Goal: Use online tool/utility: Utilize a website feature to perform a specific function

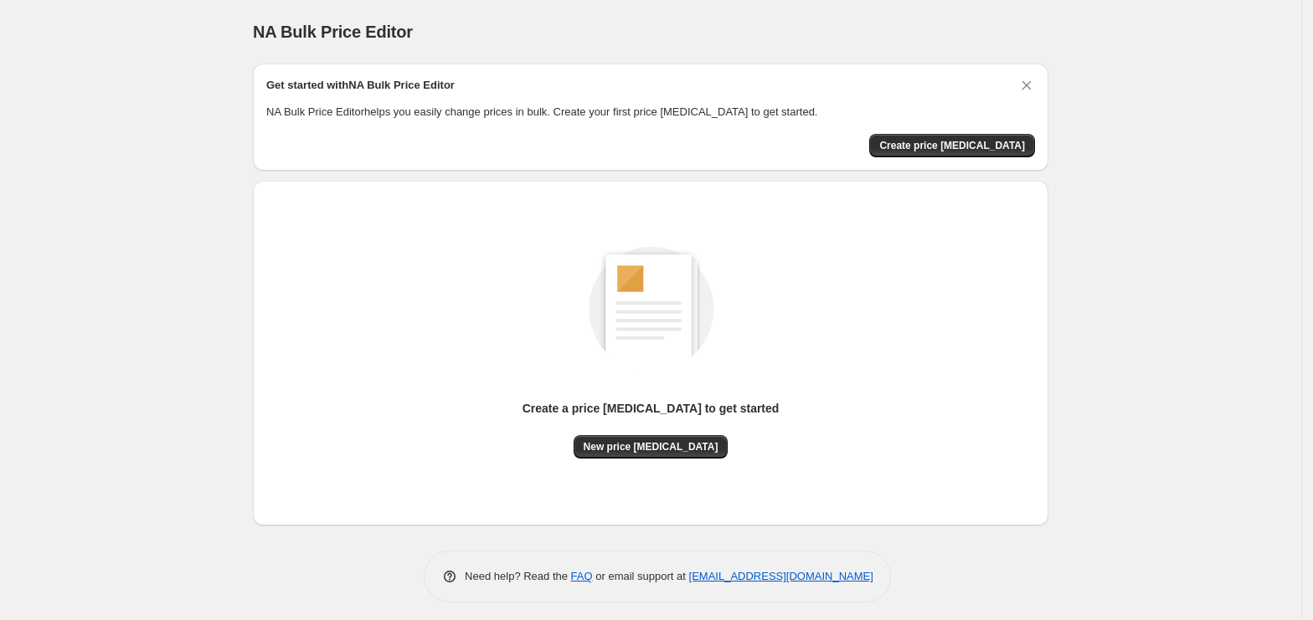
scroll to position [7, 0]
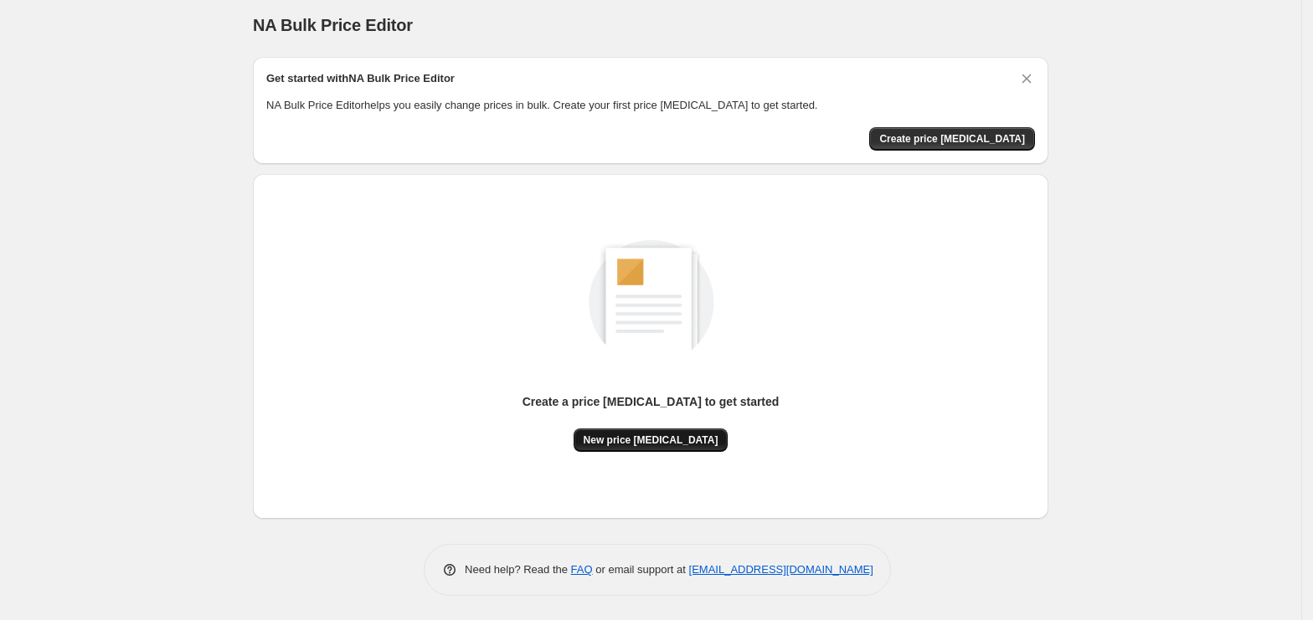
click at [631, 440] on span "New price change job" at bounding box center [651, 440] width 135 height 13
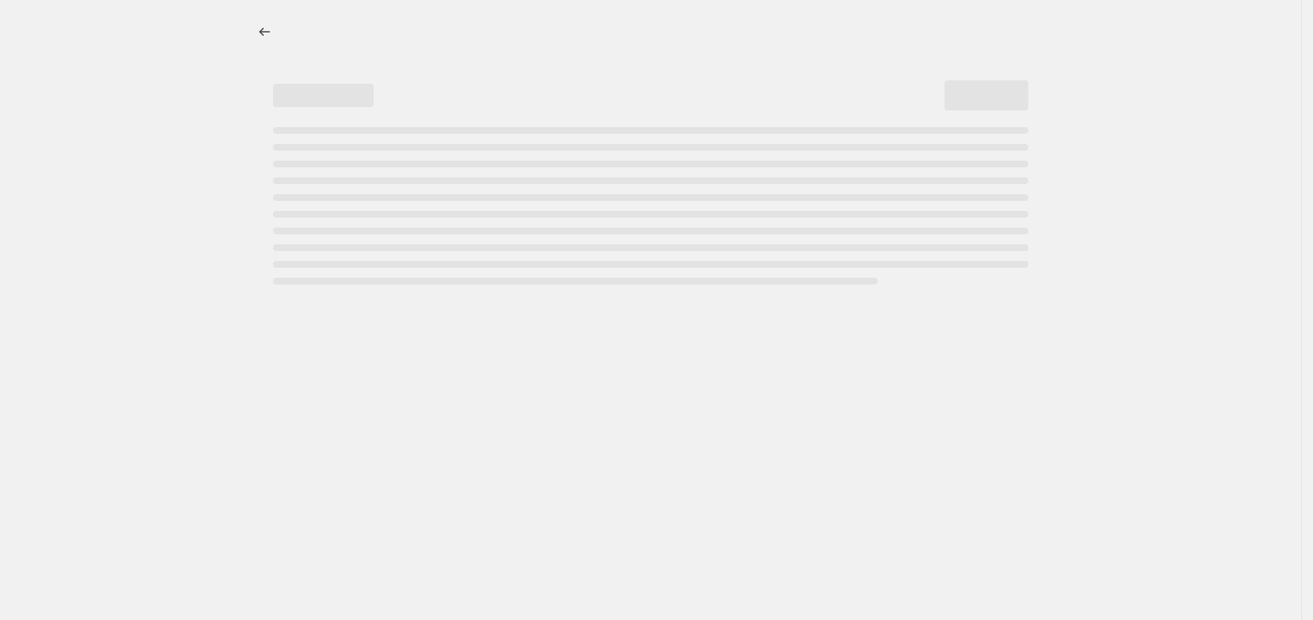
select select "percentage"
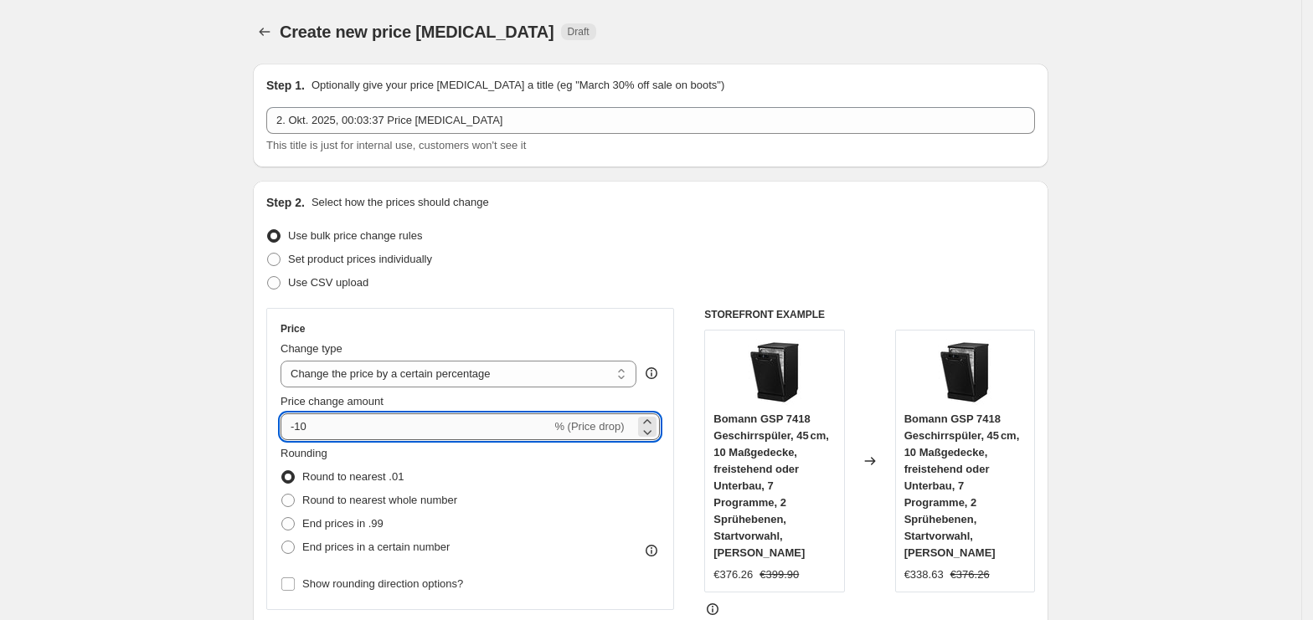
click at [395, 423] on input "-10" at bounding box center [415, 427] width 270 height 27
type input "-1"
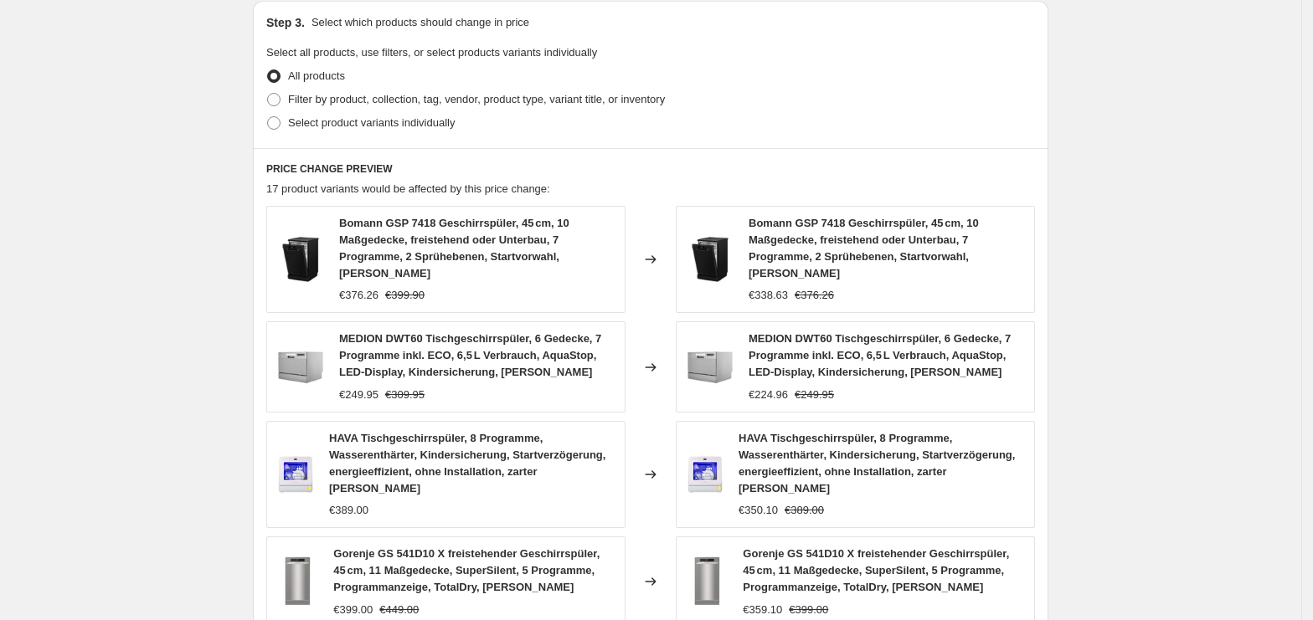
scroll to position [1169, 0]
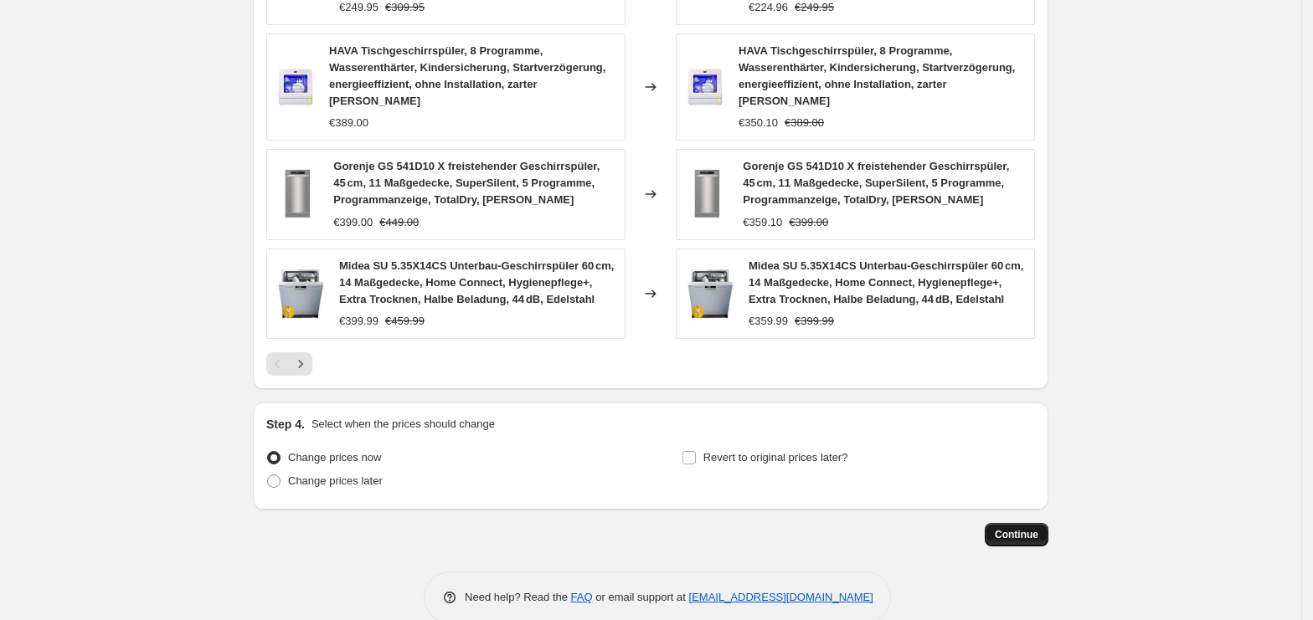
type input "-35"
click at [1011, 523] on button "Continue" at bounding box center [1017, 534] width 64 height 23
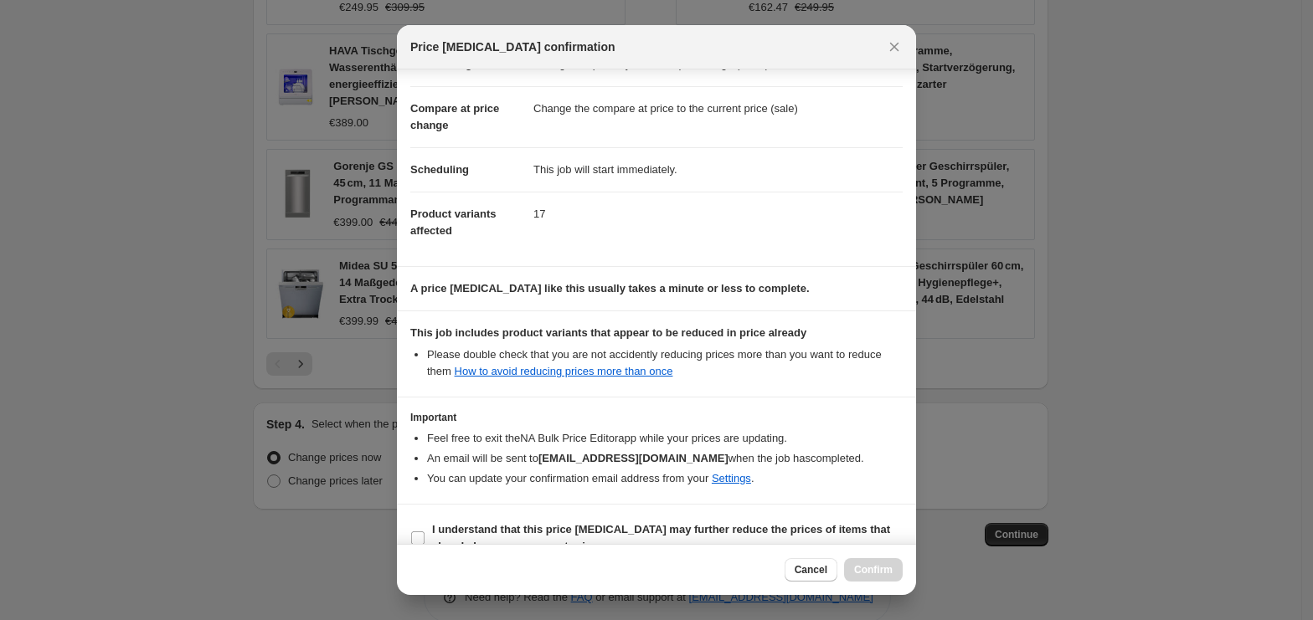
scroll to position [85, 0]
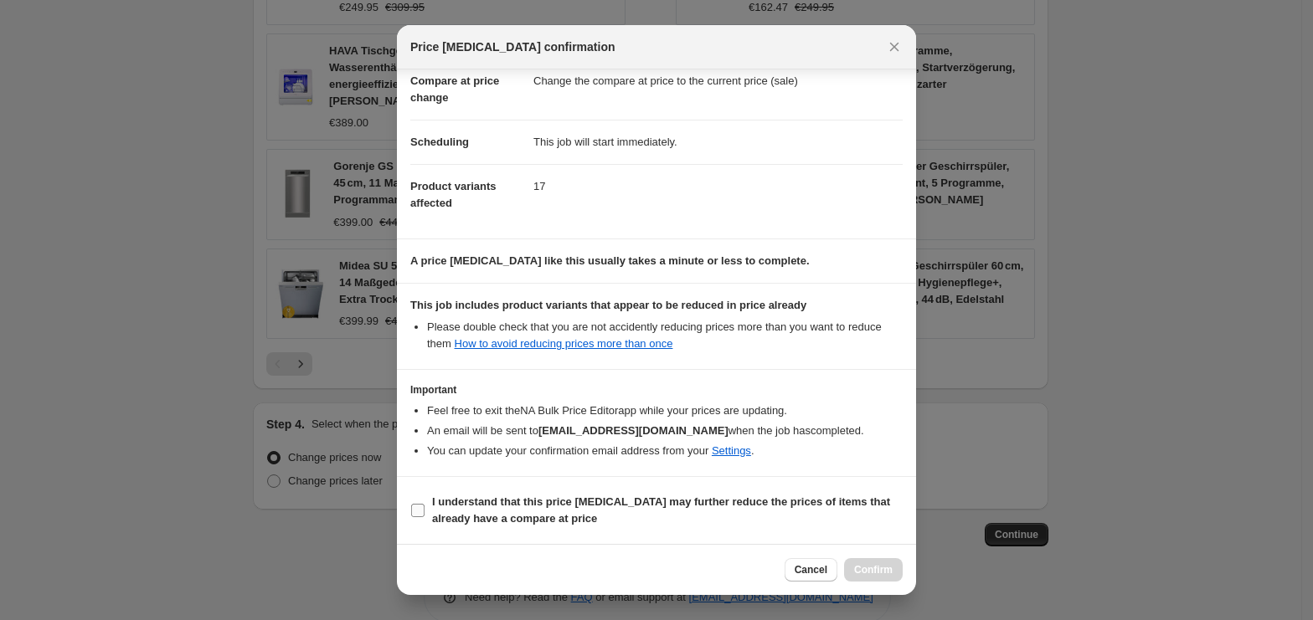
click at [464, 524] on b "I understand that this price change job may further reduce the prices of items …" at bounding box center [661, 510] width 458 height 29
click at [424, 517] on input "I understand that this price change job may further reduce the prices of items …" at bounding box center [417, 510] width 13 height 13
checkbox input "true"
drag, startPoint x: 872, startPoint y: 578, endPoint x: 818, endPoint y: 563, distance: 56.5
click at [874, 577] on button "Confirm" at bounding box center [873, 569] width 59 height 23
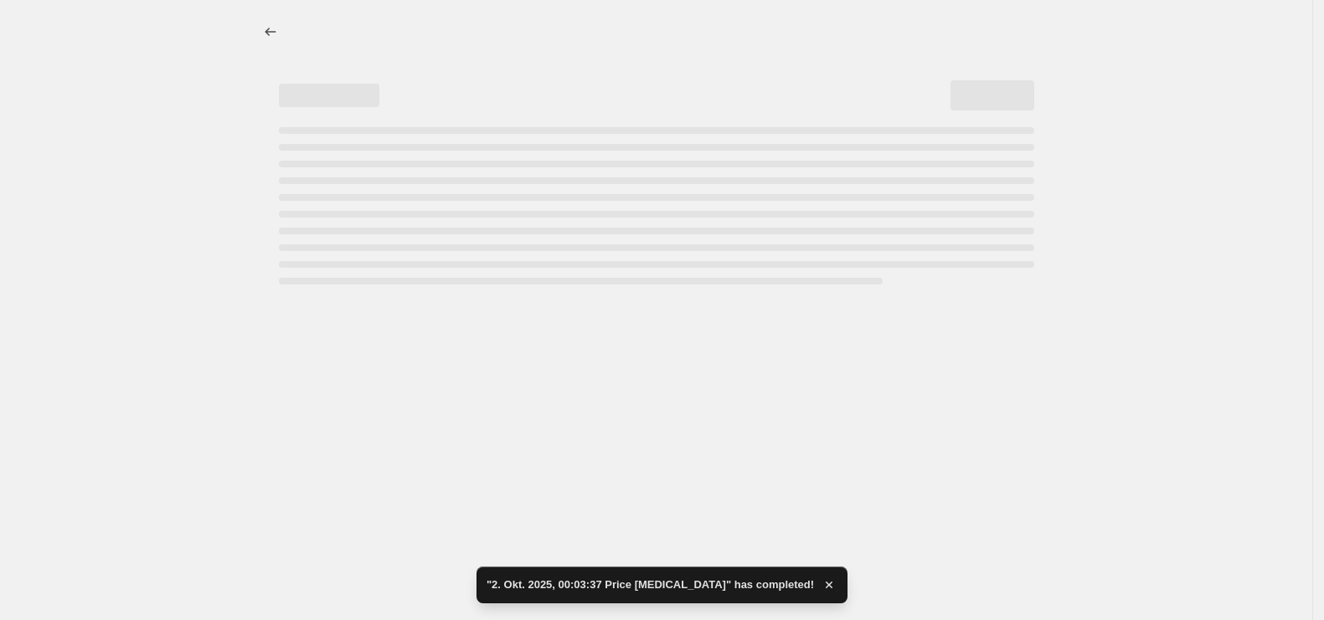
select select "percentage"
